Goal: Transaction & Acquisition: Purchase product/service

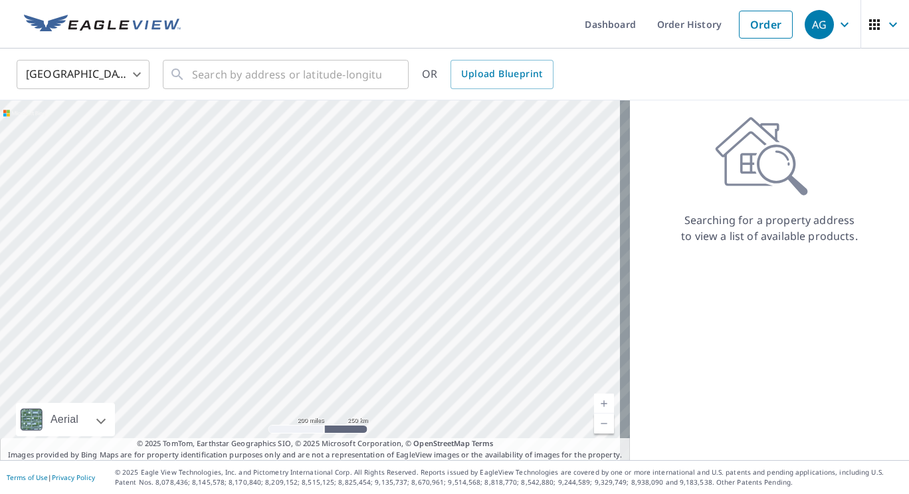
click at [106, 68] on body "AG AG Dashboard Order History Order AG United States US ​ ​ OR Upload Blueprint…" at bounding box center [454, 247] width 909 height 494
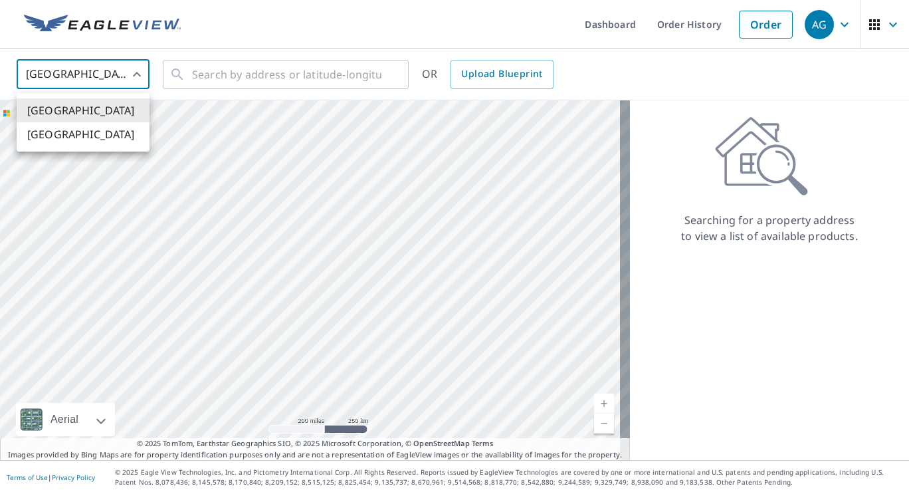
click at [62, 136] on li "[GEOGRAPHIC_DATA]" at bounding box center [83, 134] width 133 height 24
type input "CA"
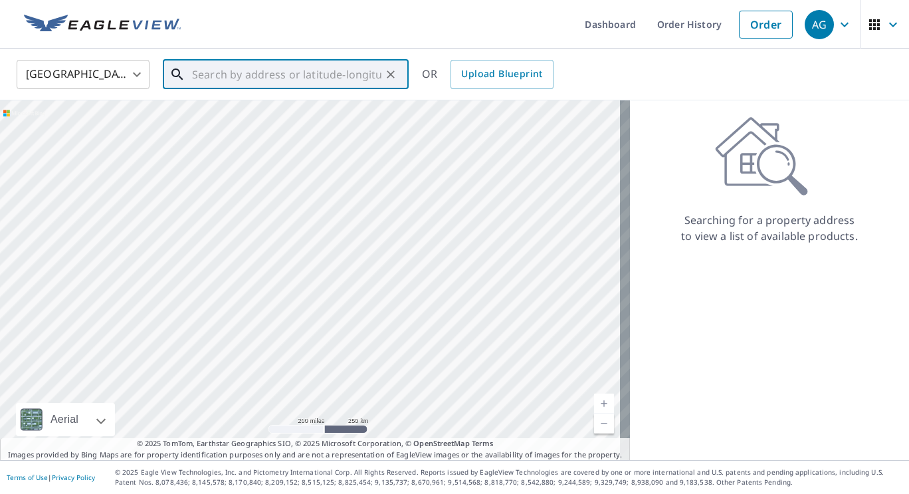
click at [210, 73] on input "text" at bounding box center [286, 74] width 189 height 37
paste input "[GEOGRAPHIC_DATA], [GEOGRAPHIC_DATA]"
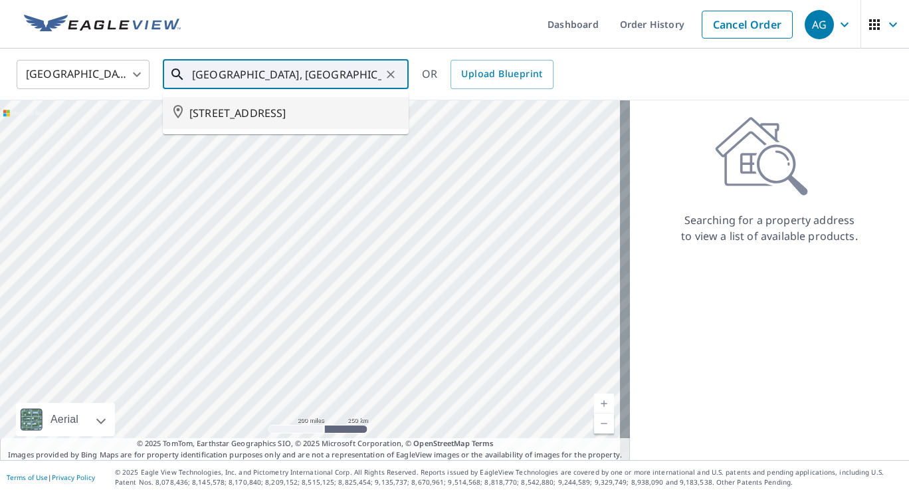
click at [316, 119] on span "[STREET_ADDRESS]" at bounding box center [293, 113] width 209 height 16
type input "[STREET_ADDRESS]"
click at [316, 119] on div at bounding box center [315, 280] width 630 height 360
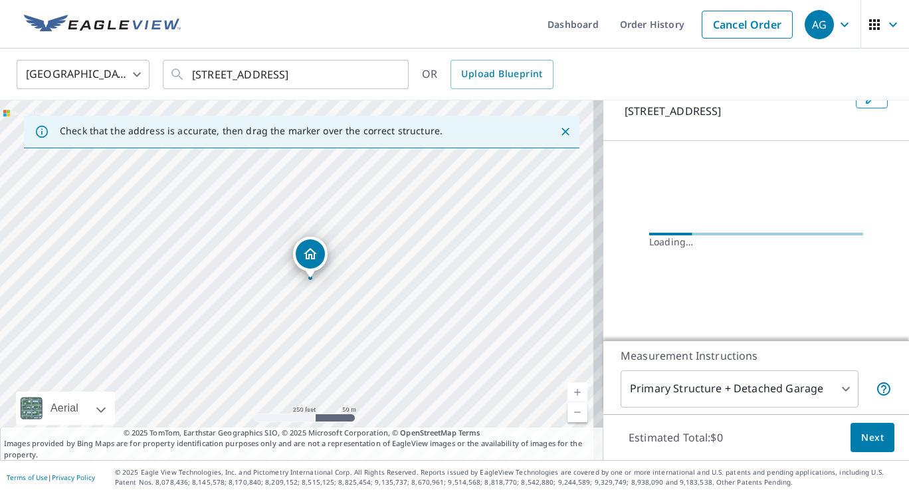
scroll to position [110, 0]
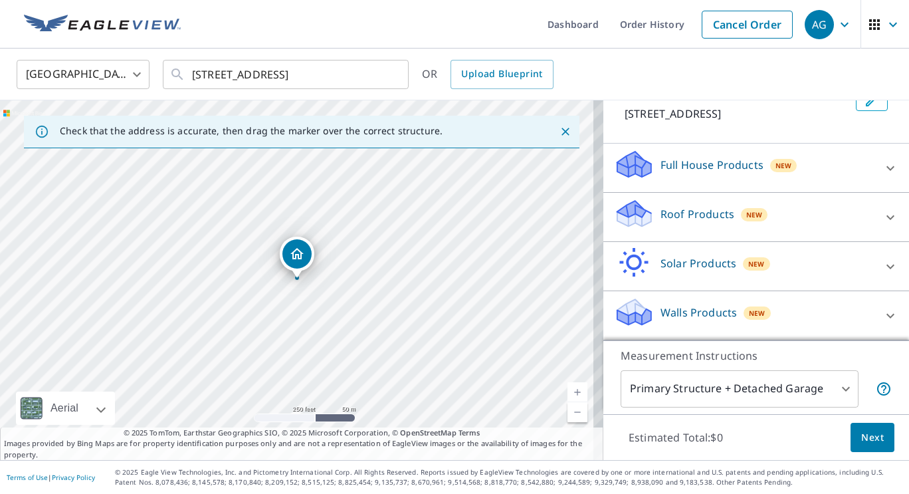
click at [851, 211] on div "Roof Products New" at bounding box center [744, 217] width 261 height 38
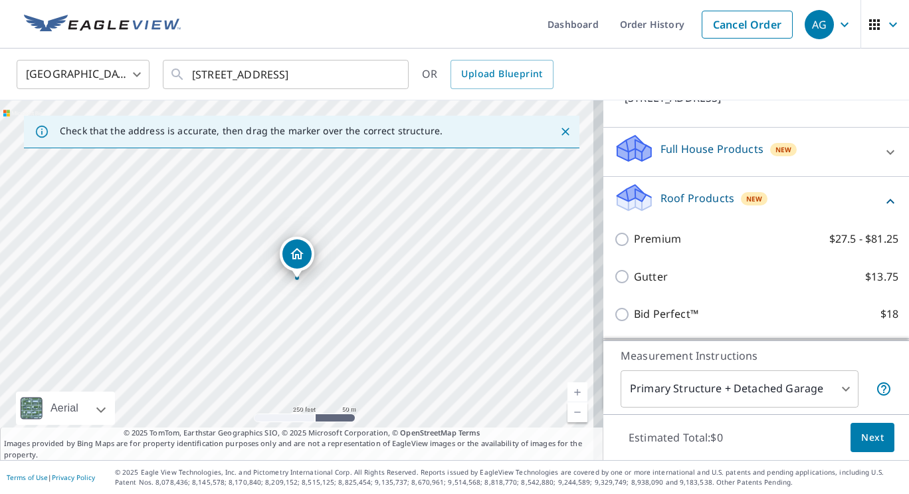
scroll to position [177, 0]
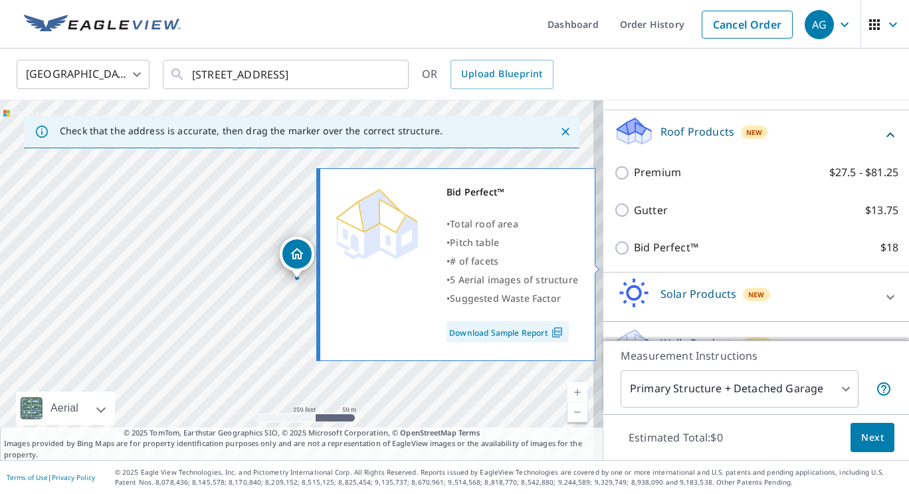
click at [651, 256] on p "Bid Perfect™" at bounding box center [666, 247] width 64 height 17
click at [634, 256] on input "Bid Perfect™ $18" at bounding box center [624, 248] width 20 height 16
checkbox input "true"
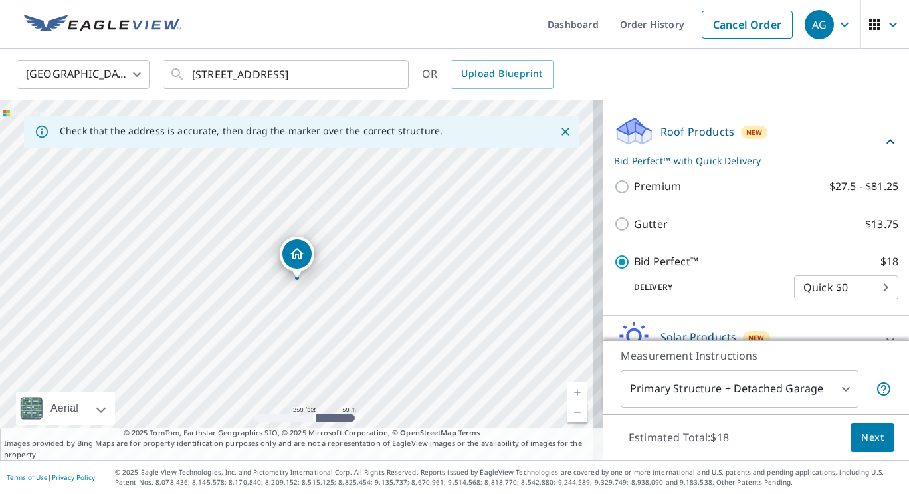
click at [867, 443] on span "Next" at bounding box center [872, 437] width 23 height 17
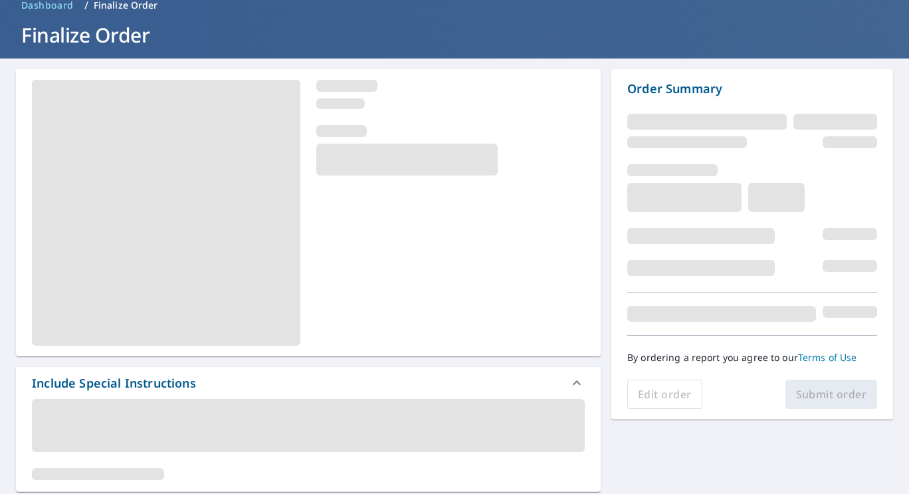
scroll to position [66, 0]
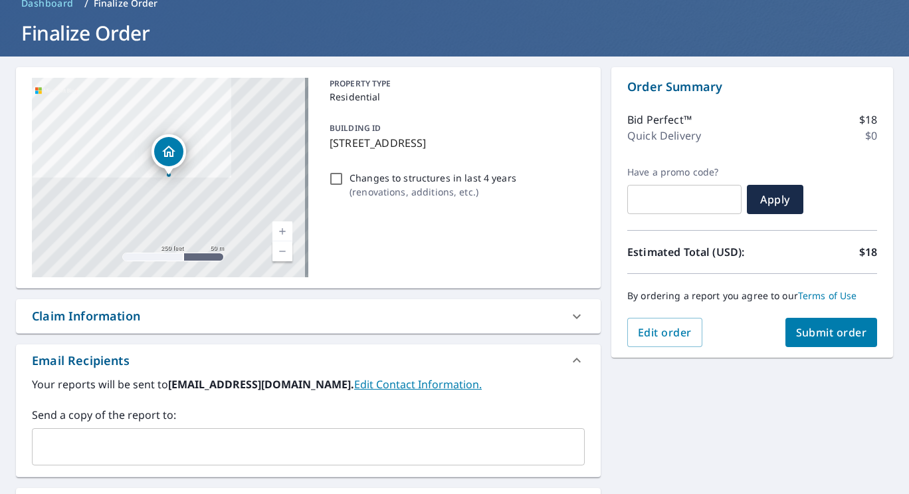
click at [813, 333] on span "Submit order" at bounding box center [831, 332] width 71 height 15
